Goal: Task Accomplishment & Management: Use online tool/utility

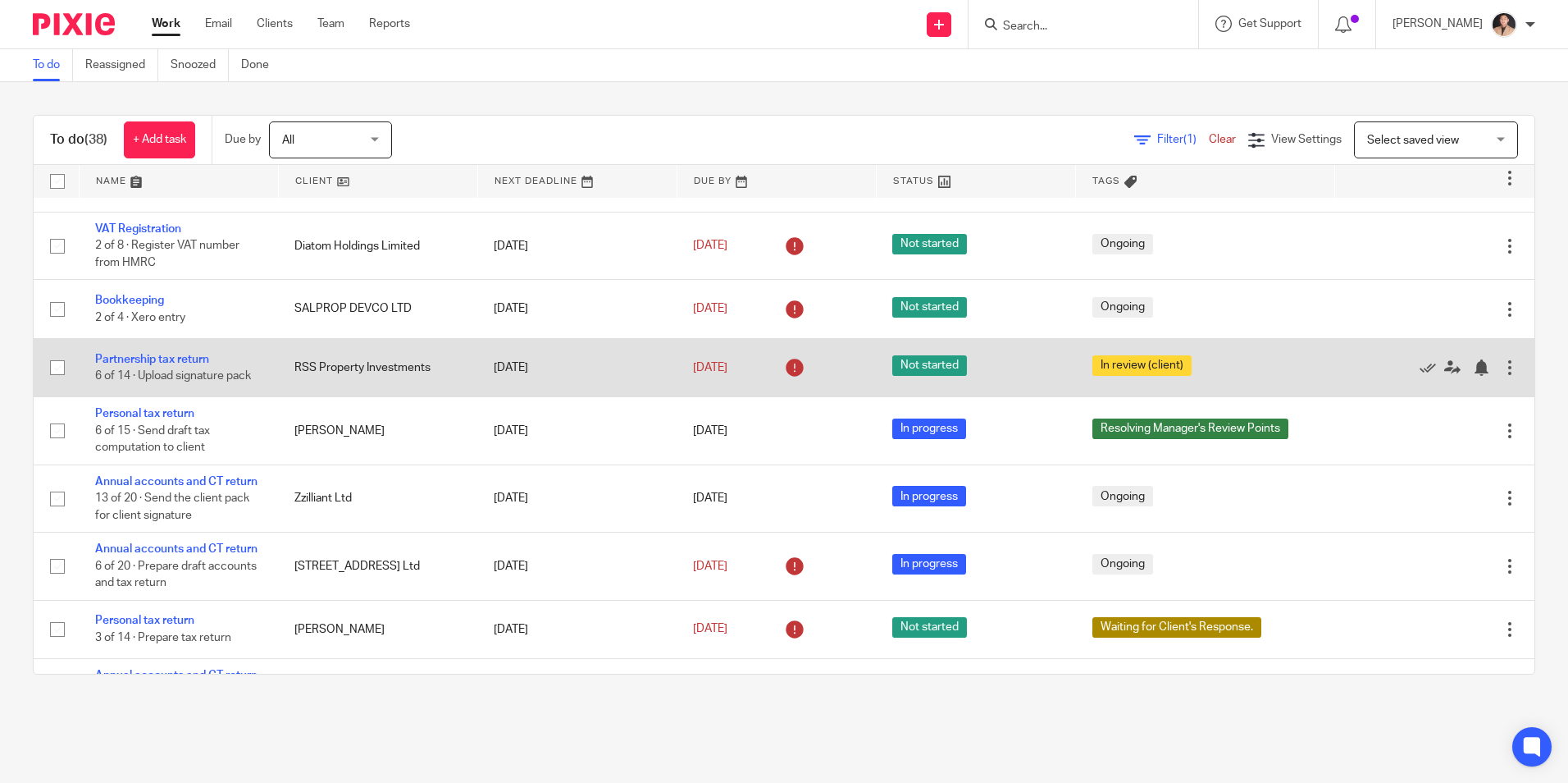
scroll to position [82, 0]
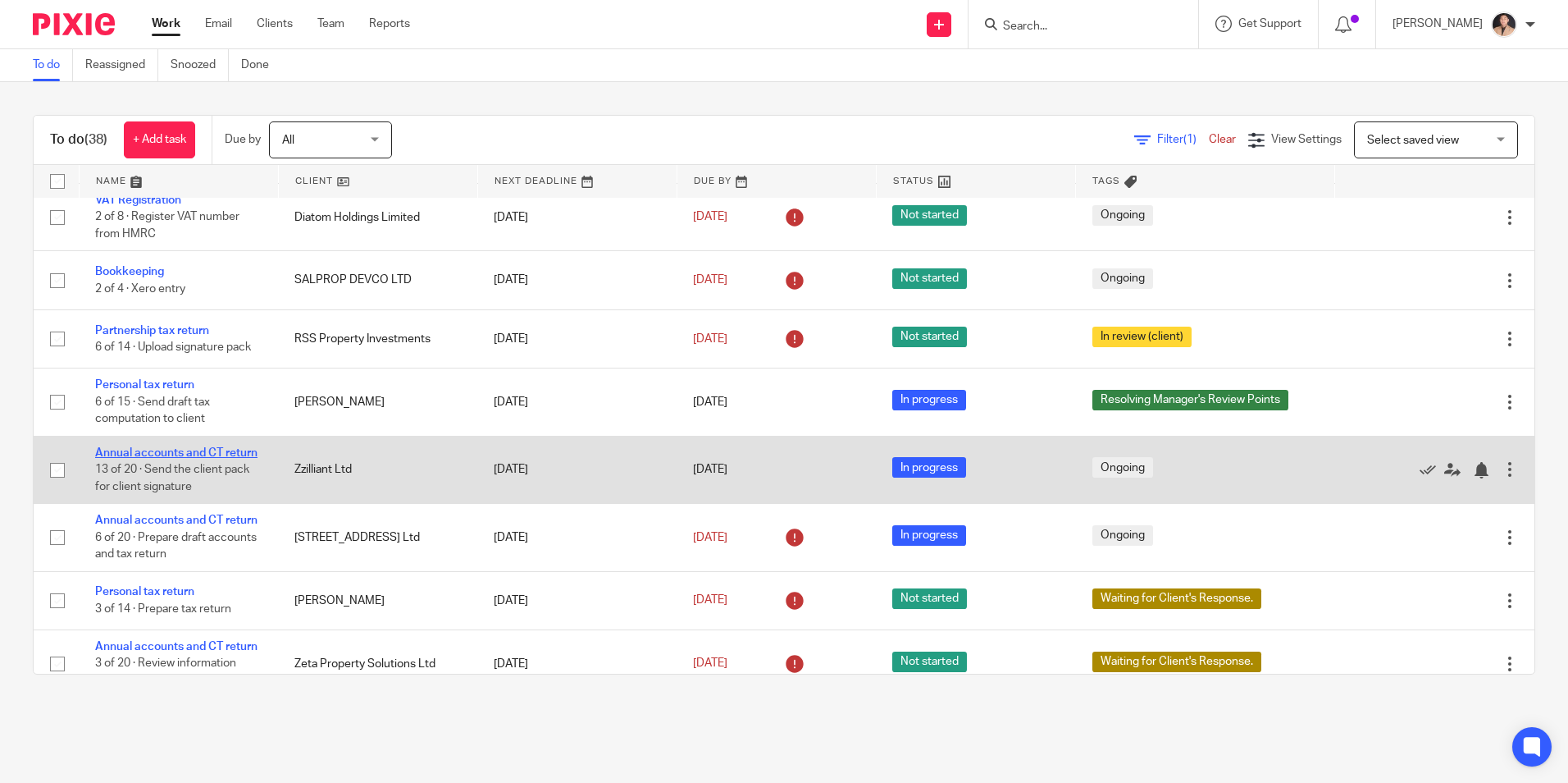
click at [191, 459] on link "Annual accounts and CT return" at bounding box center [176, 453] width 163 height 11
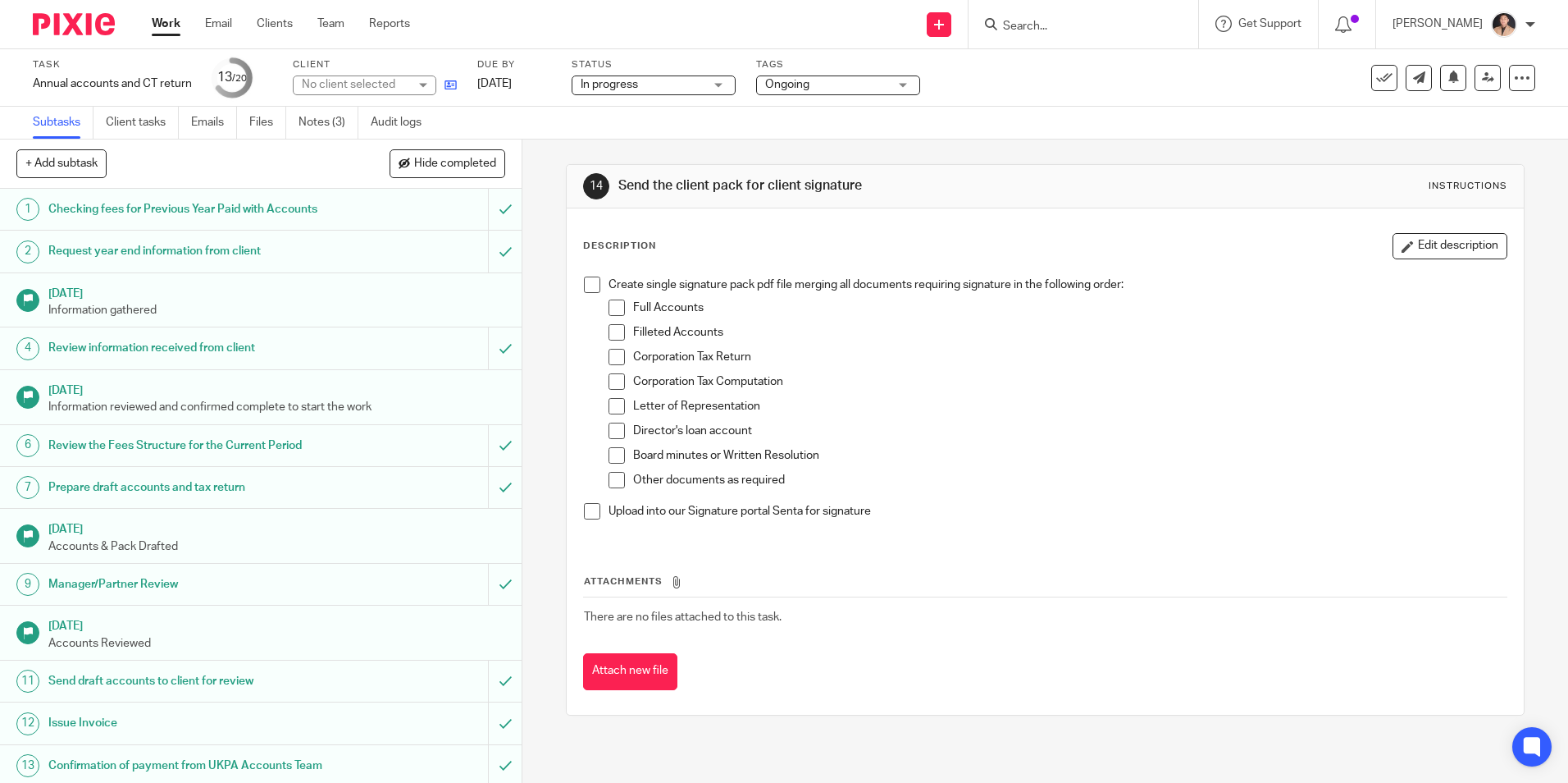
click at [449, 83] on icon at bounding box center [451, 85] width 12 height 12
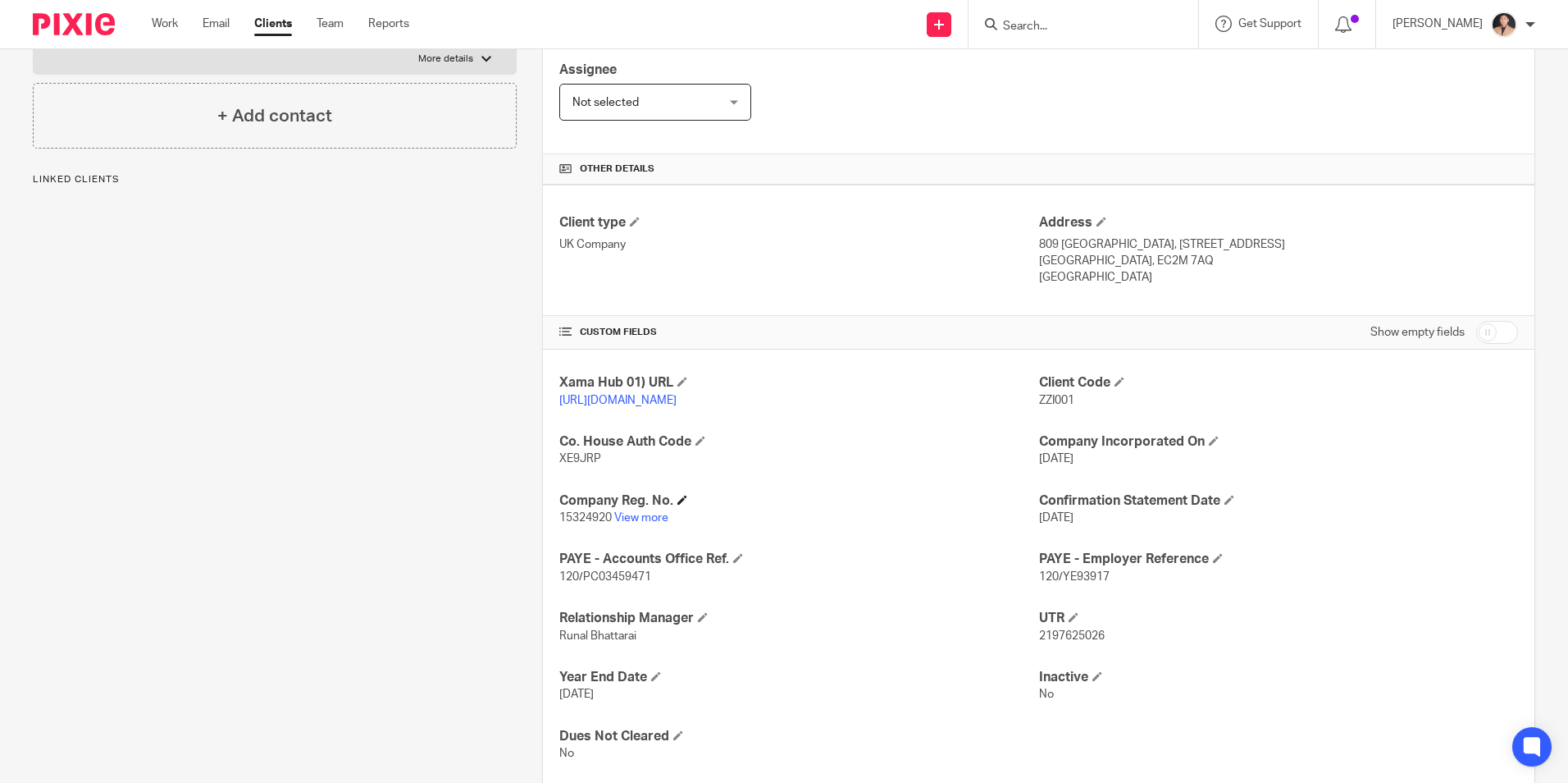
scroll to position [336, 0]
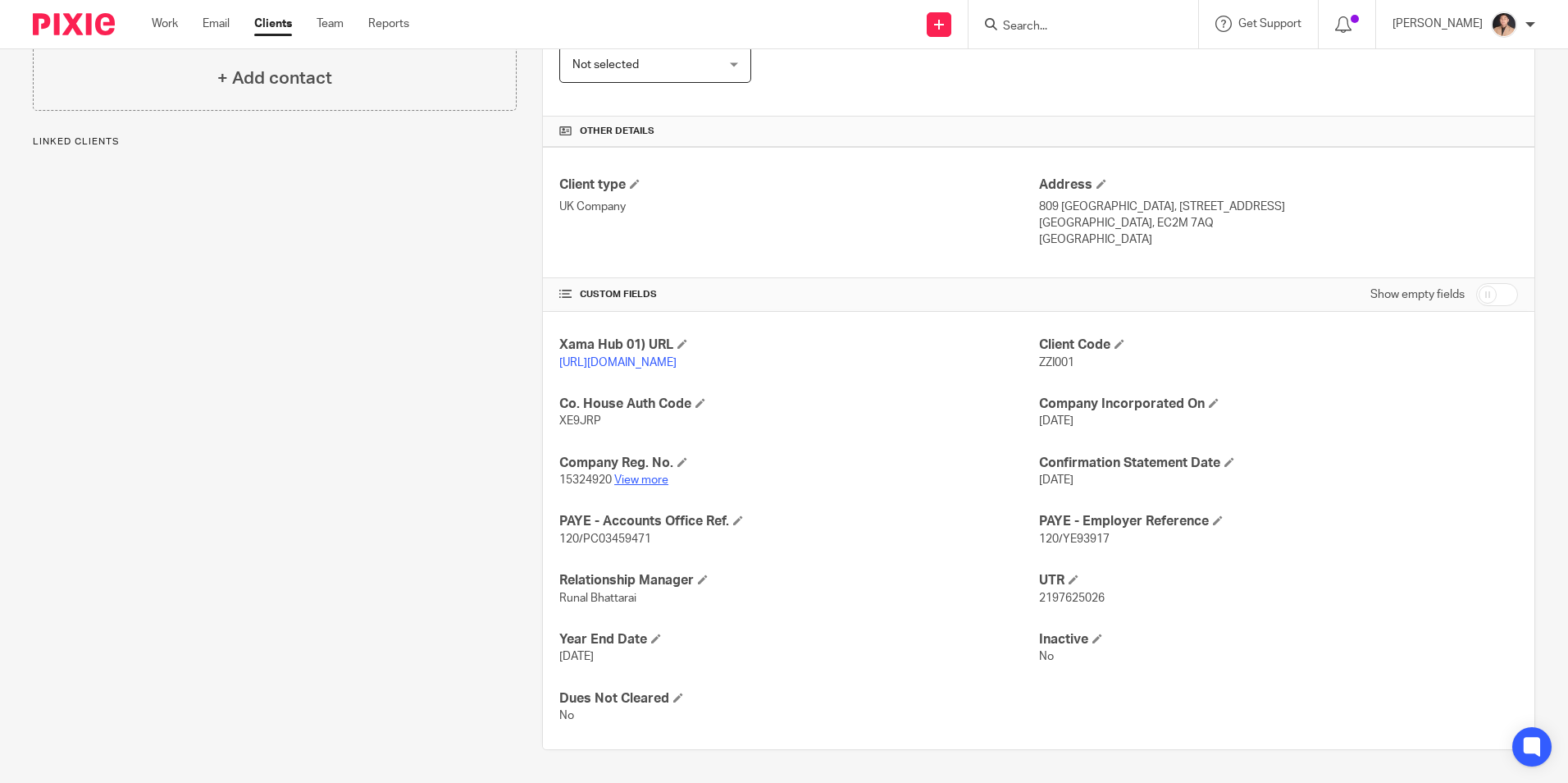
click at [645, 485] on link "View more" at bounding box center [641, 480] width 54 height 11
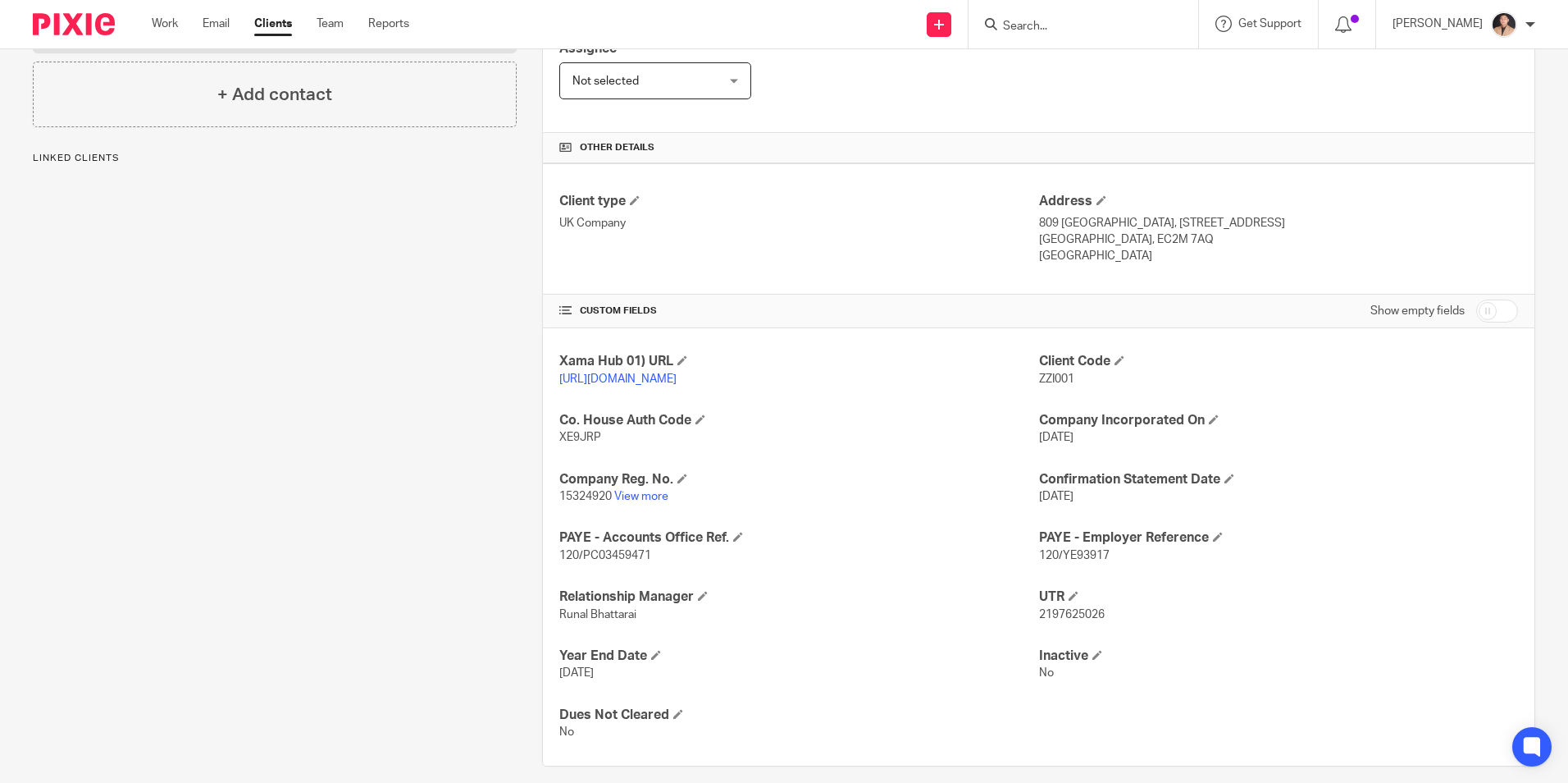
scroll to position [329, 0]
